Goal: Information Seeking & Learning: Understand process/instructions

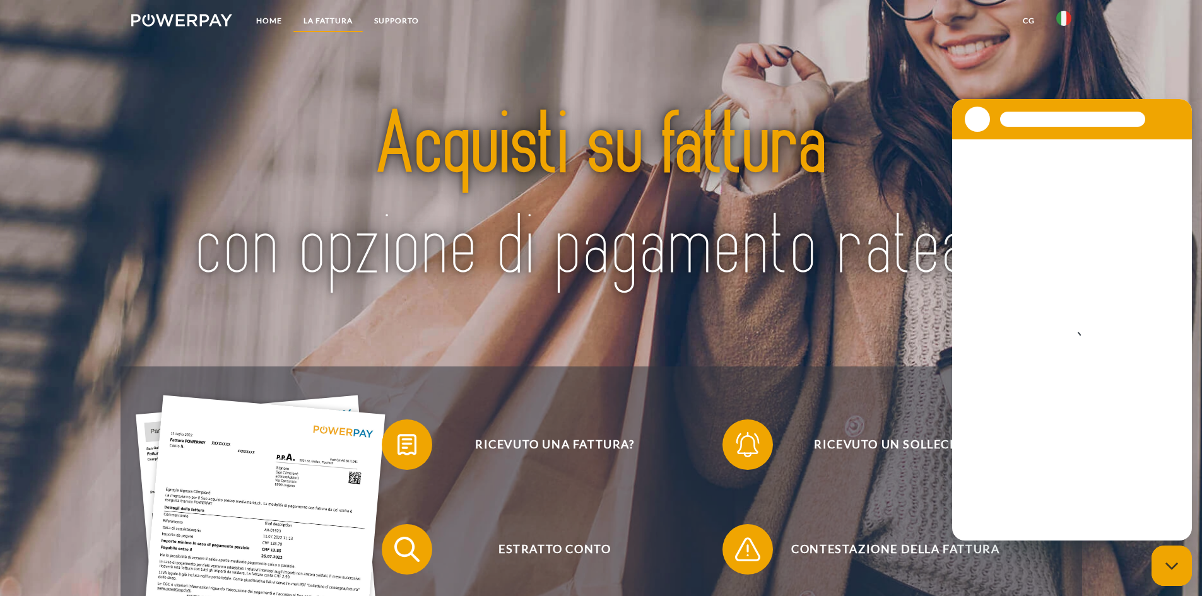
click at [345, 23] on link "LA FATTURA" at bounding box center [328, 20] width 71 height 23
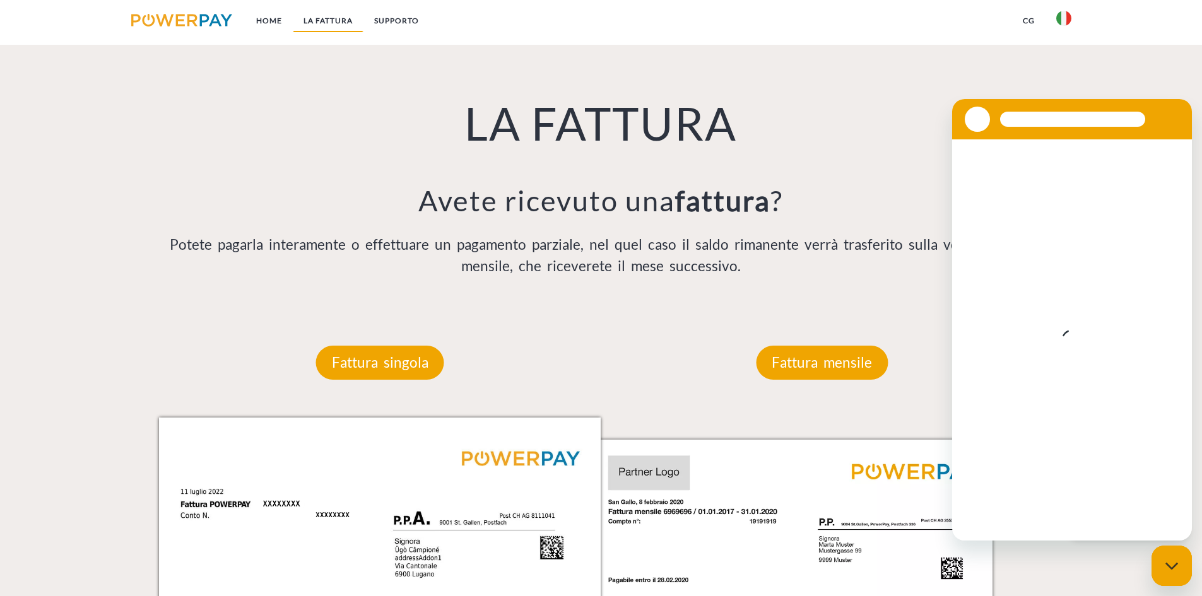
scroll to position [828, 0]
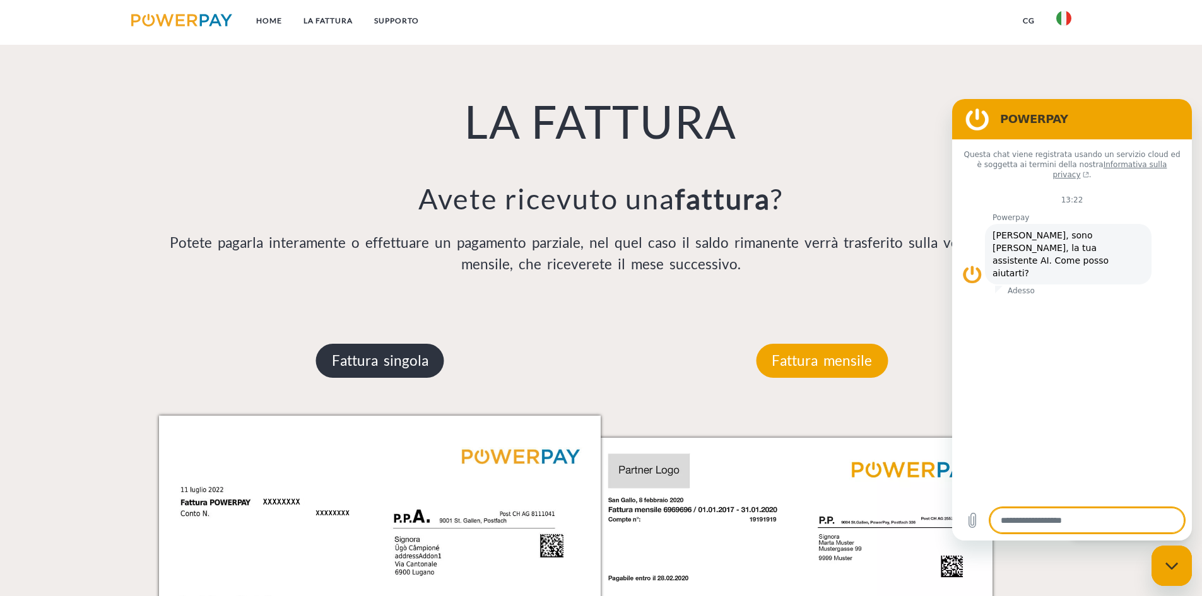
click at [396, 357] on p "Fattura singola" at bounding box center [380, 361] width 128 height 34
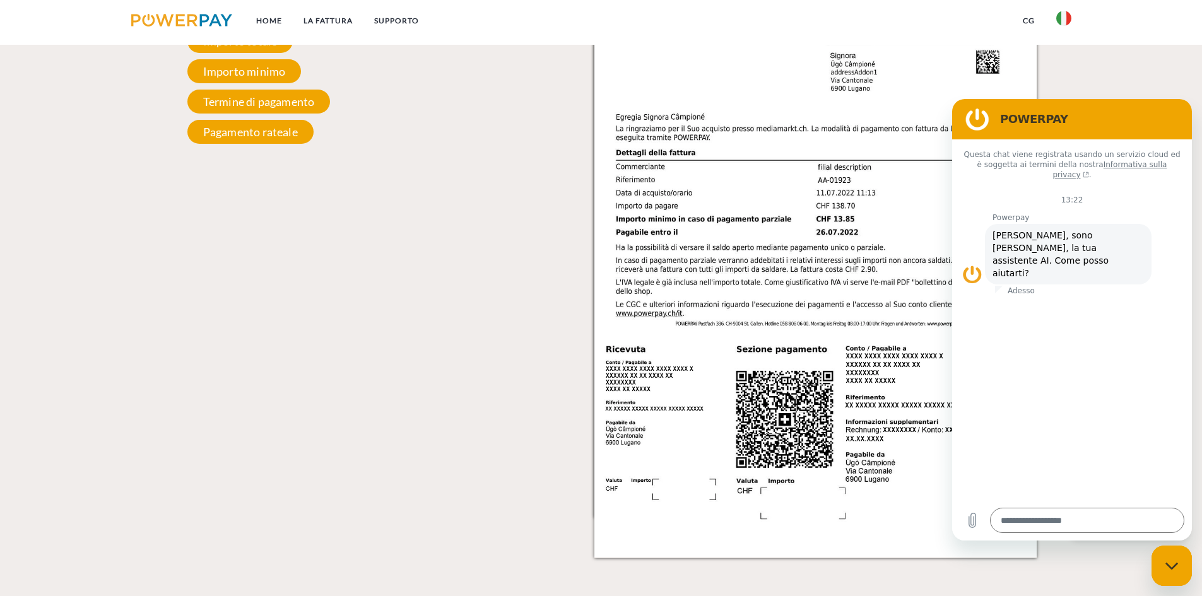
scroll to position [1319, 0]
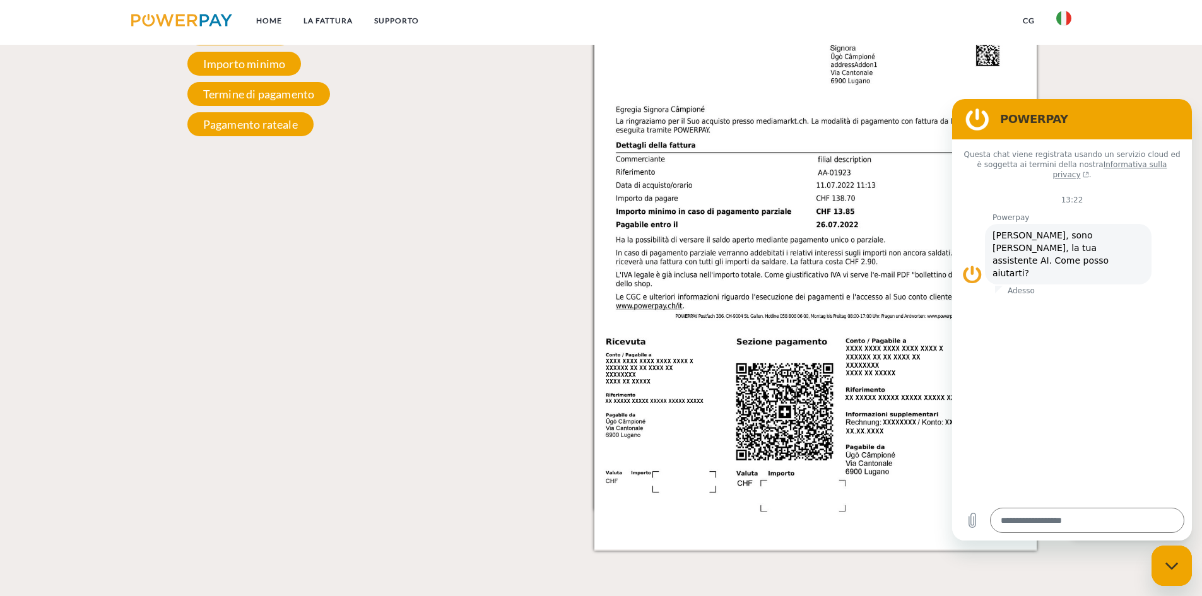
drag, startPoint x: 1206, startPoint y: 139, endPoint x: 239, endPoint y: 91, distance: 967.9
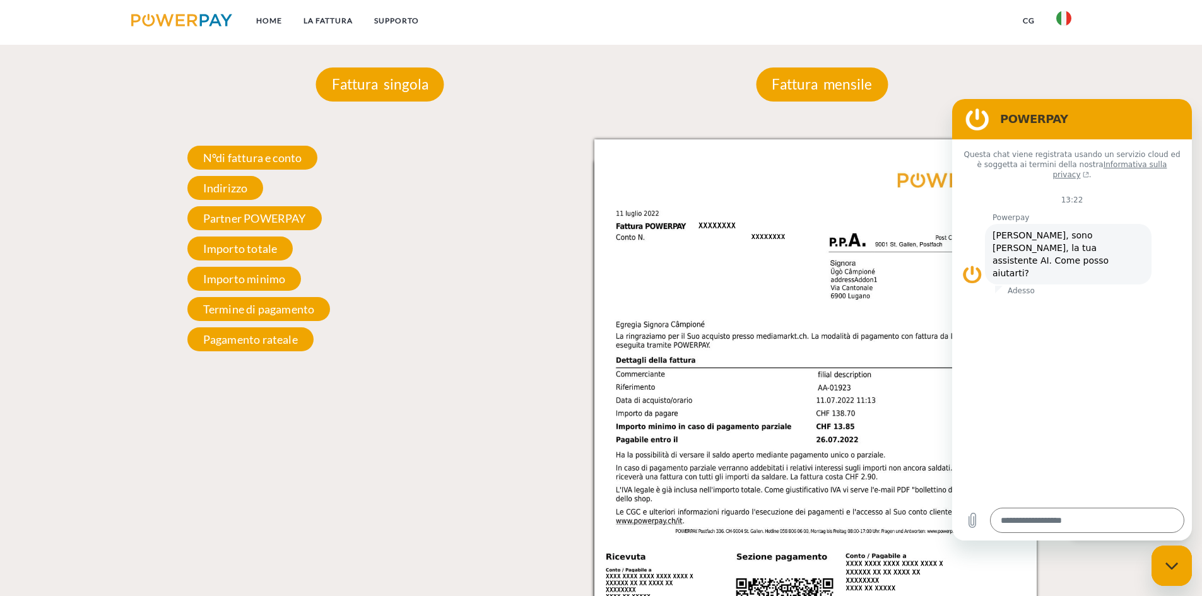
scroll to position [1095, 0]
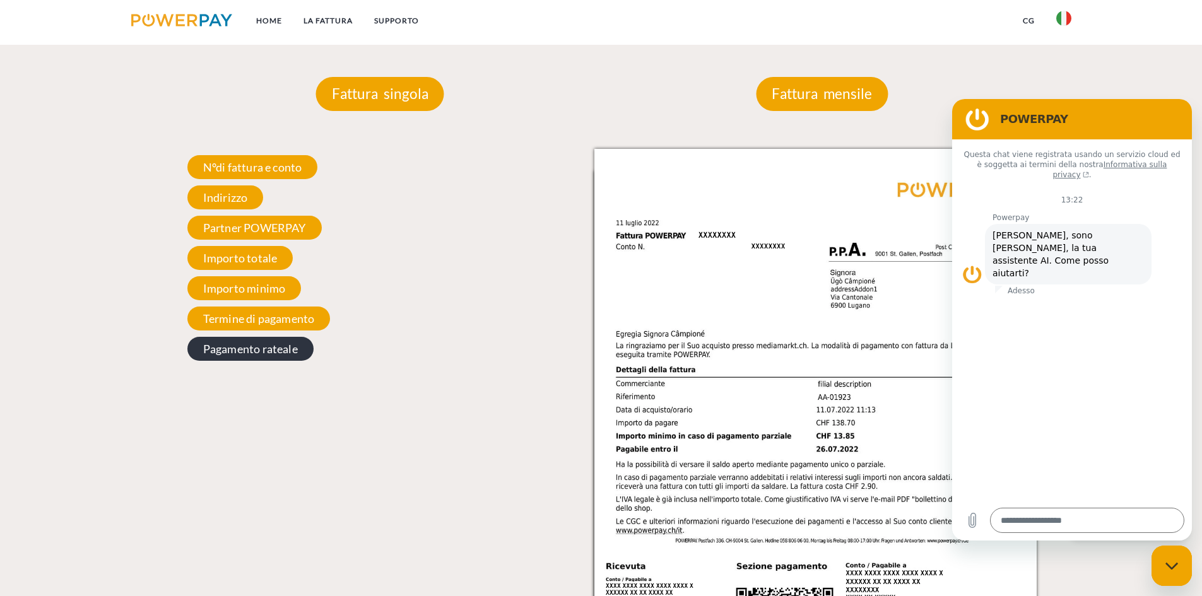
click at [278, 353] on span "Pagamento rateale" at bounding box center [250, 349] width 126 height 24
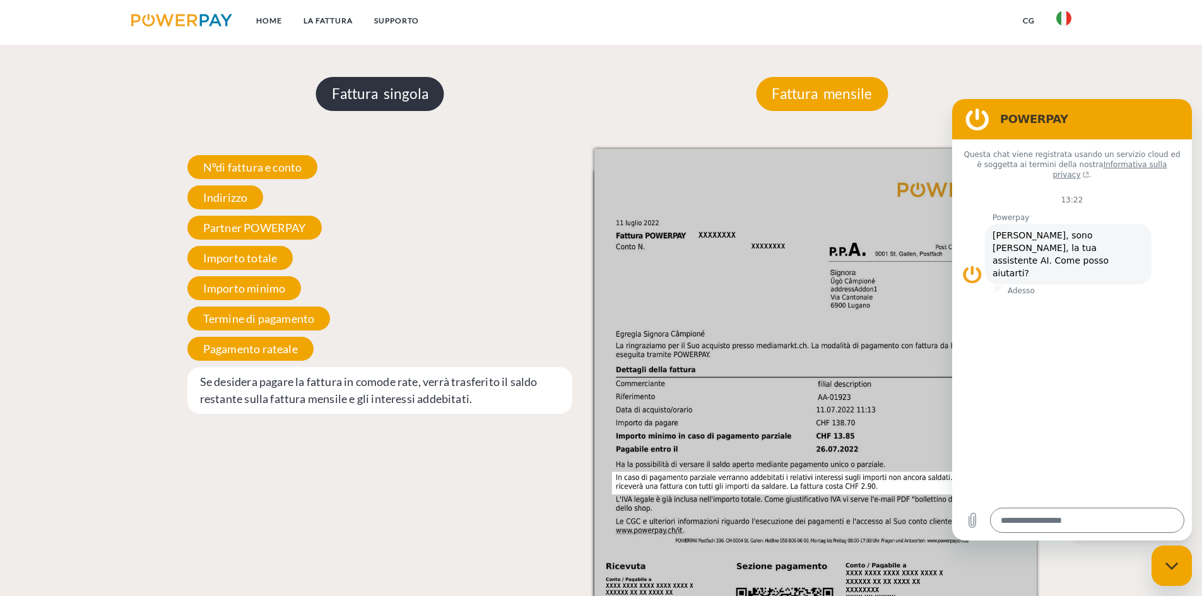
click at [403, 109] on p "Fattura singola" at bounding box center [380, 94] width 128 height 34
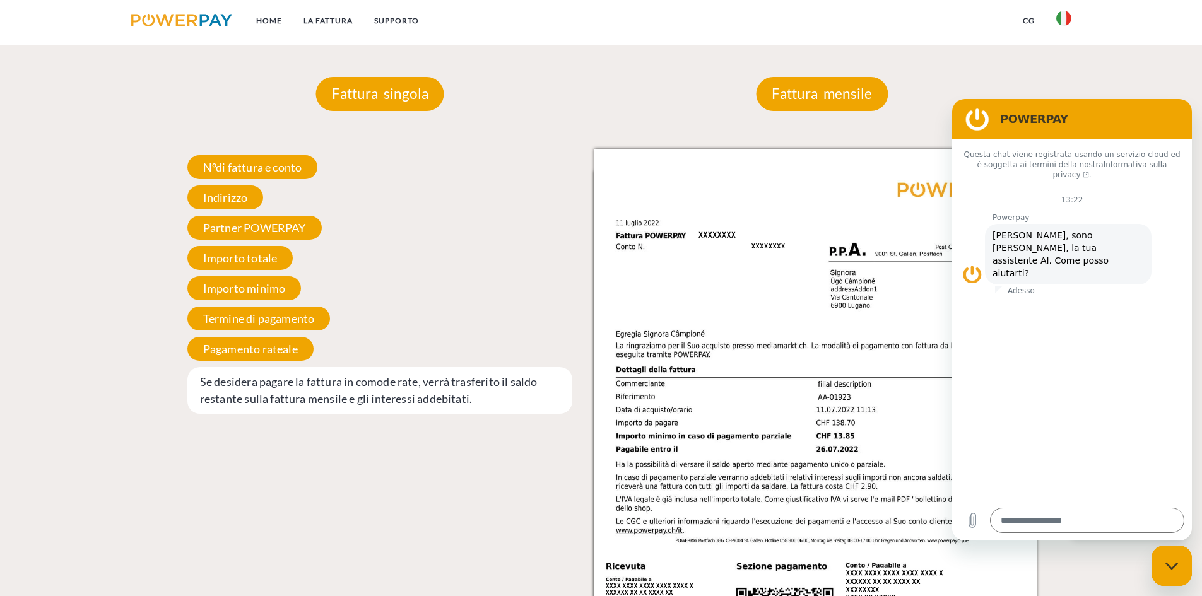
click at [411, 34] on ul "Home LA FATTURA [GEOGRAPHIC_DATA]" at bounding box center [276, 22] width 310 height 45
click at [408, 25] on link "Supporto" at bounding box center [396, 20] width 66 height 23
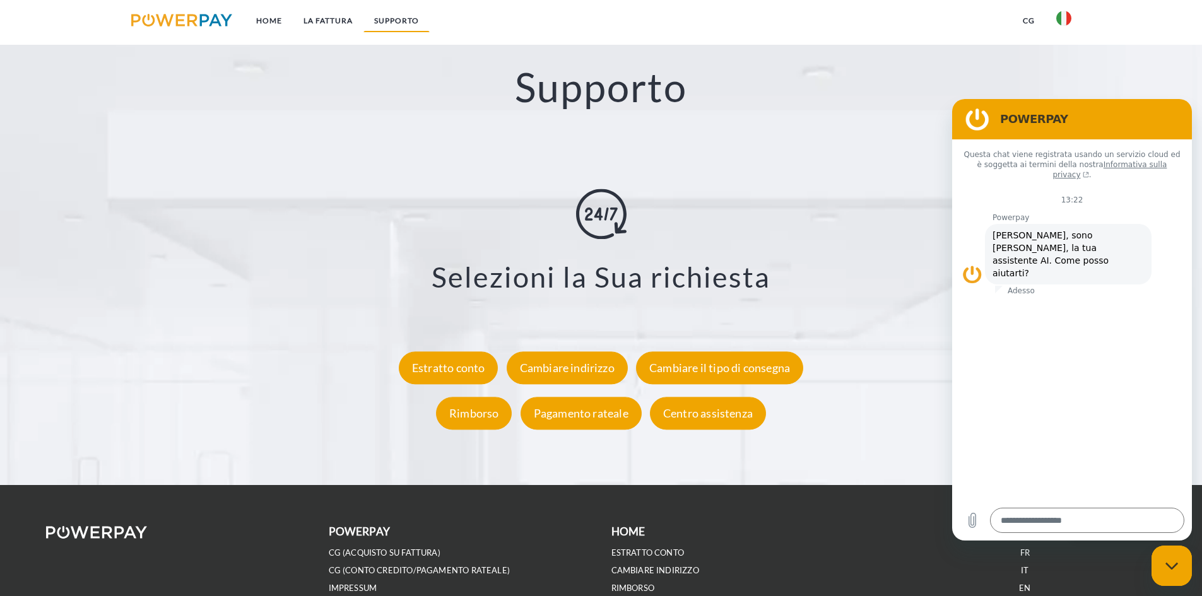
scroll to position [2218, 0]
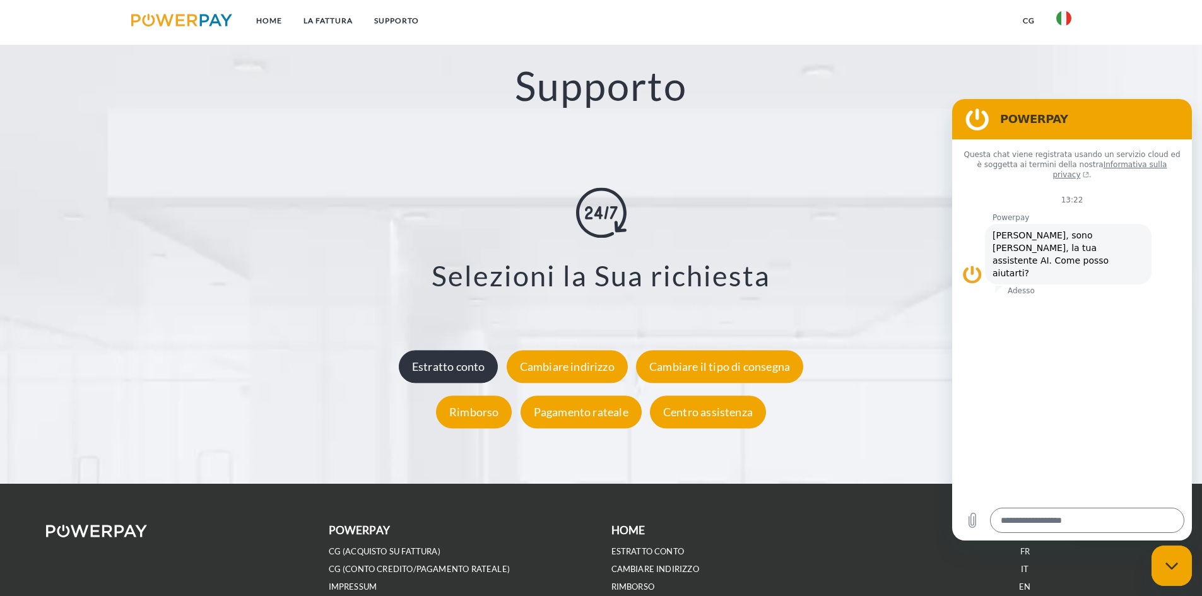
click at [476, 370] on div "Estratto conto" at bounding box center [449, 366] width 100 height 33
